Goal: Transaction & Acquisition: Purchase product/service

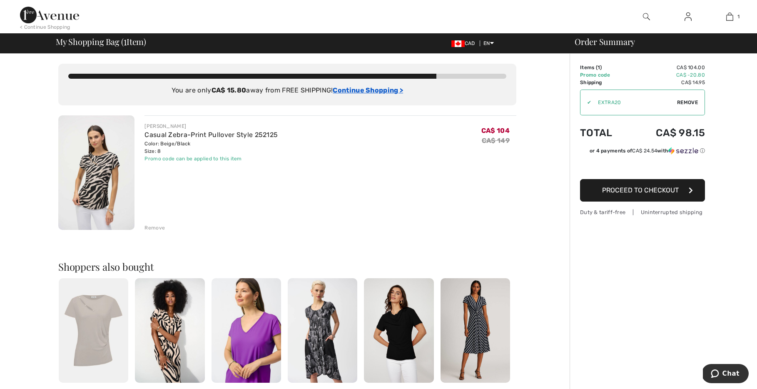
click at [379, 93] on ins "Continue Shopping >" at bounding box center [368, 90] width 70 height 8
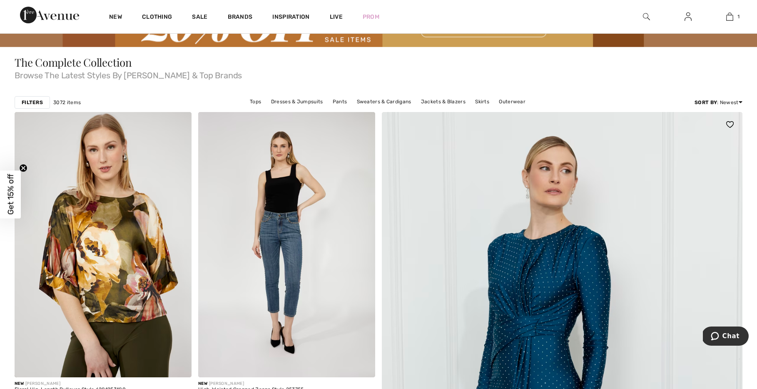
scroll to position [58, 0]
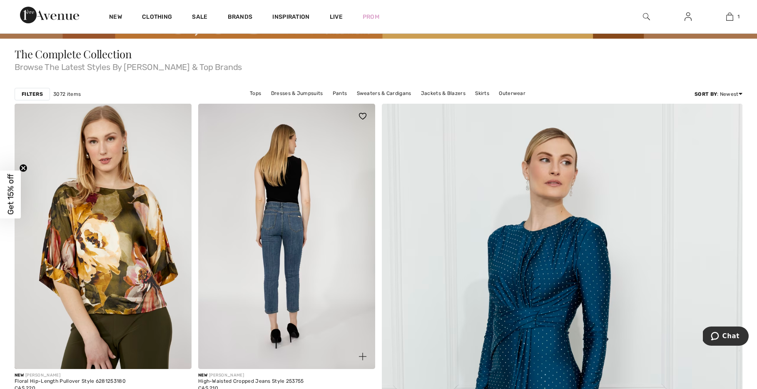
click at [308, 226] on img at bounding box center [286, 237] width 177 height 266
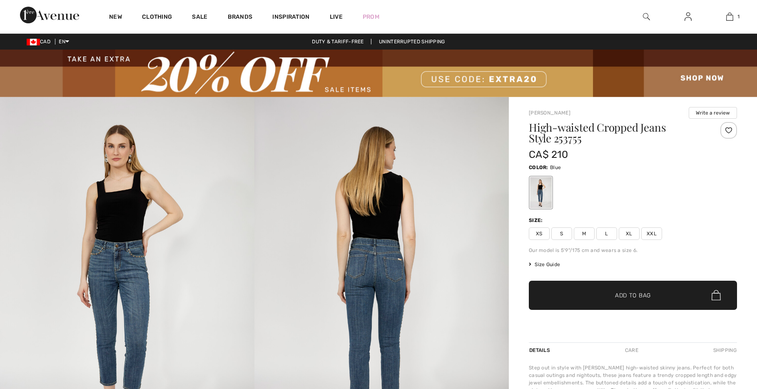
click at [580, 234] on span "M" at bounding box center [584, 233] width 21 height 12
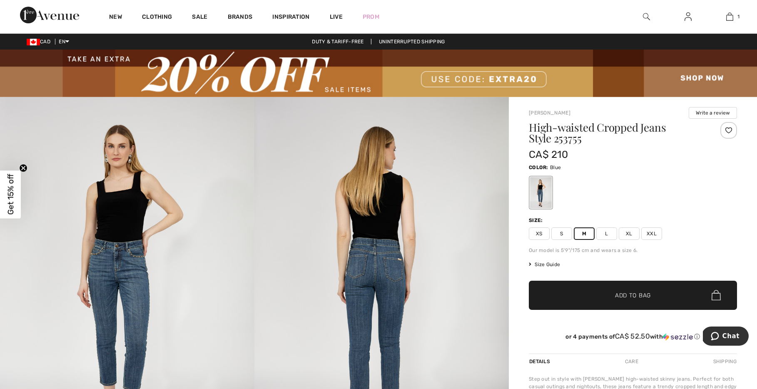
click at [559, 296] on span "✔ Added to Bag Add to Bag" at bounding box center [633, 295] width 208 height 29
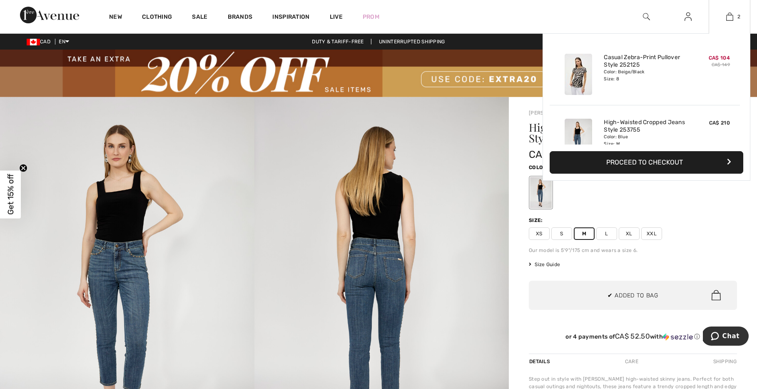
scroll to position [26, 0]
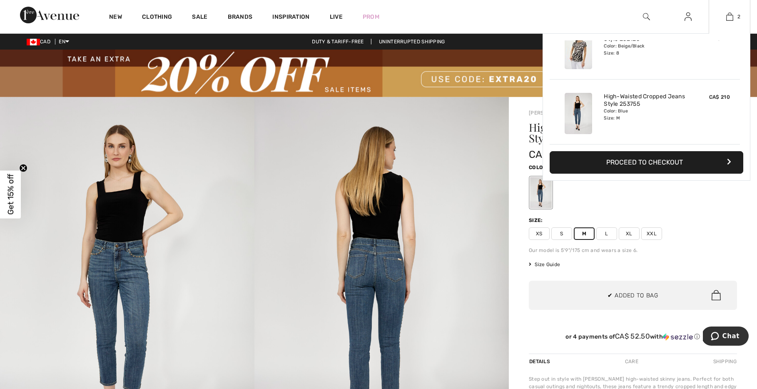
click at [628, 165] on button "Proceed to Checkout" at bounding box center [647, 162] width 194 height 22
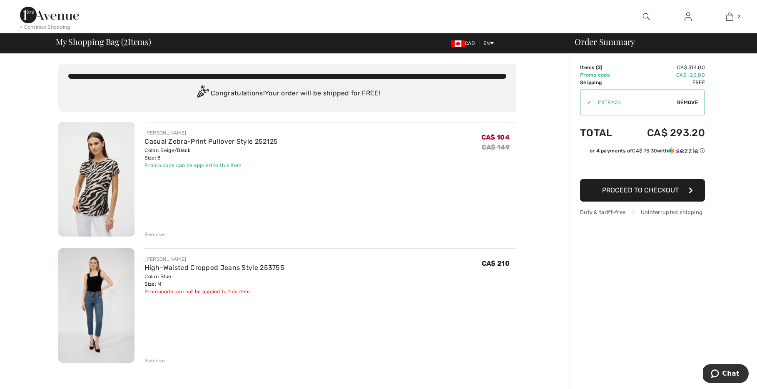
click at [159, 237] on div "Remove" at bounding box center [154, 234] width 20 height 7
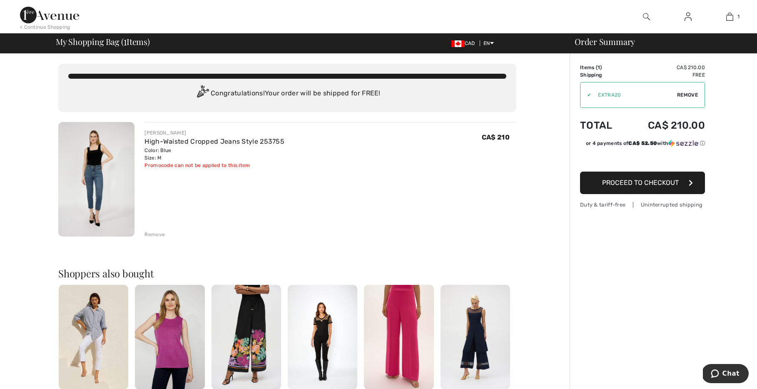
click at [152, 230] on div "Remove" at bounding box center [330, 233] width 372 height 9
click at [226, 228] on div "FRANK LYMAN High-Waisted Cropped Jeans Style 253755 Color: Blue Size: M Final S…" at bounding box center [330, 180] width 372 height 116
click at [165, 237] on div "Remove" at bounding box center [330, 233] width 372 height 9
click at [158, 236] on div "Remove" at bounding box center [154, 234] width 20 height 7
